Goal: Information Seeking & Learning: Learn about a topic

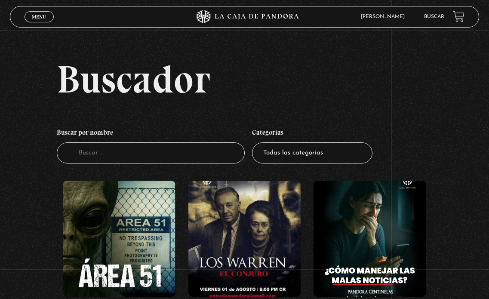
click at [288, 149] on select "Todas las categorías 11:11 Humanitario (1) Amo los [DATE] (2) Análisis de serie…" at bounding box center [312, 152] width 121 height 21
select select "mundo-espiritual"
click at [255, 142] on select "Todas las categorías 11:11 Humanitario (1) Amo los [DATE] (2) Análisis de serie…" at bounding box center [312, 152] width 121 height 21
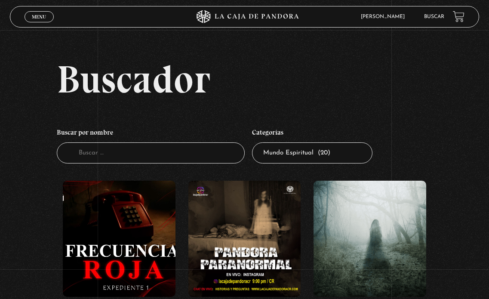
click at [343, 156] on select "Todas las categorías 11:11 Humanitario (1) Amo los [DATE] (2) Análisis de serie…" at bounding box center [312, 152] width 121 height 21
select select "nuevo-orden-mundial-nwo"
click at [255, 142] on select "Todas las categorías 11:11 Humanitario (1) Amo los [DATE] (2) Análisis de serie…" at bounding box center [312, 152] width 121 height 21
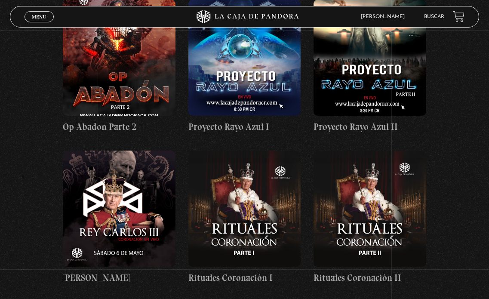
scroll to position [1420, 0]
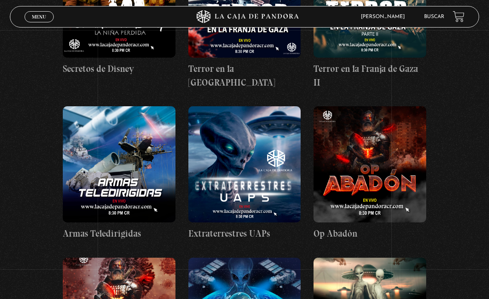
click at [369, 106] on figure at bounding box center [370, 164] width 113 height 116
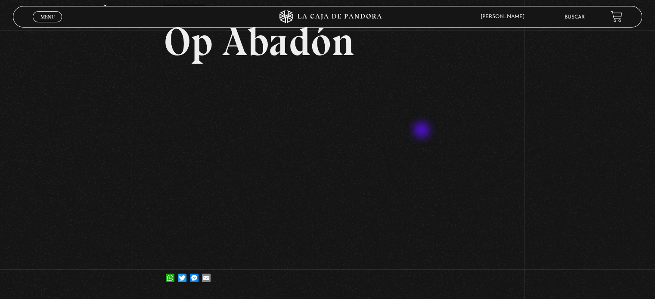
scroll to position [86, 0]
